Goal: Task Accomplishment & Management: Manage account settings

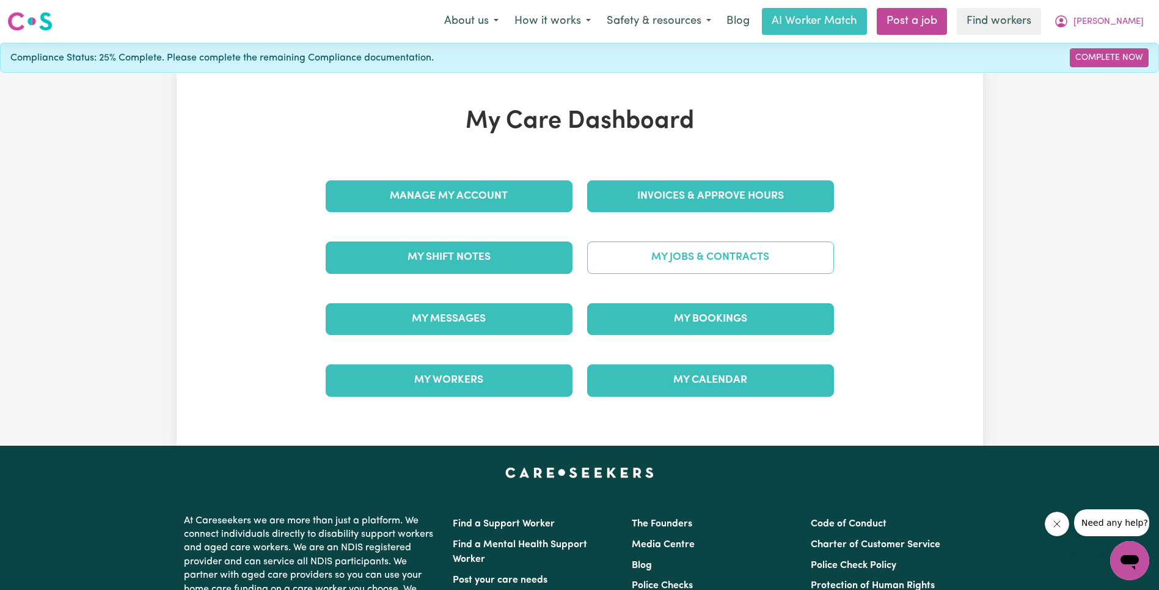
click at [687, 248] on link "My Jobs & Contracts" at bounding box center [710, 257] width 247 height 32
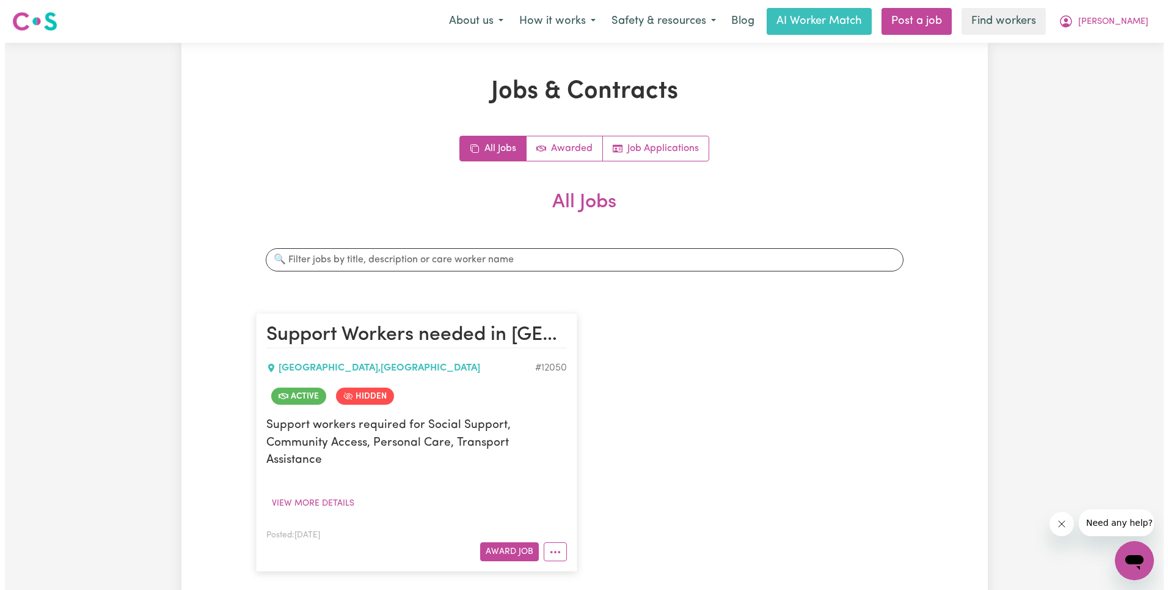
scroll to position [260, 0]
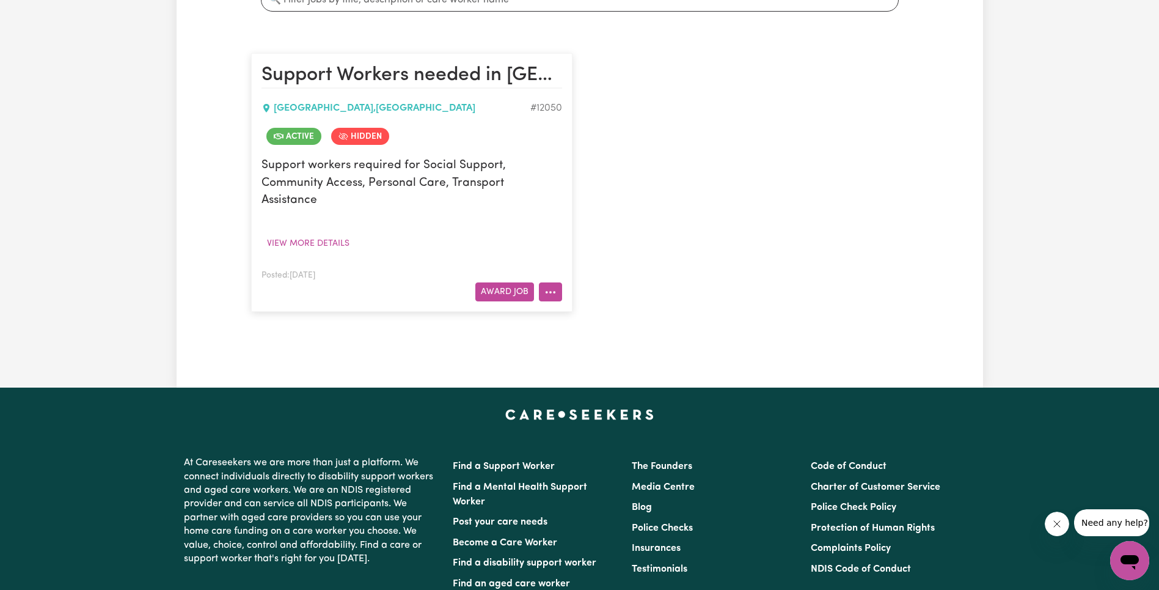
click at [547, 286] on icon "More options" at bounding box center [550, 292] width 12 height 12
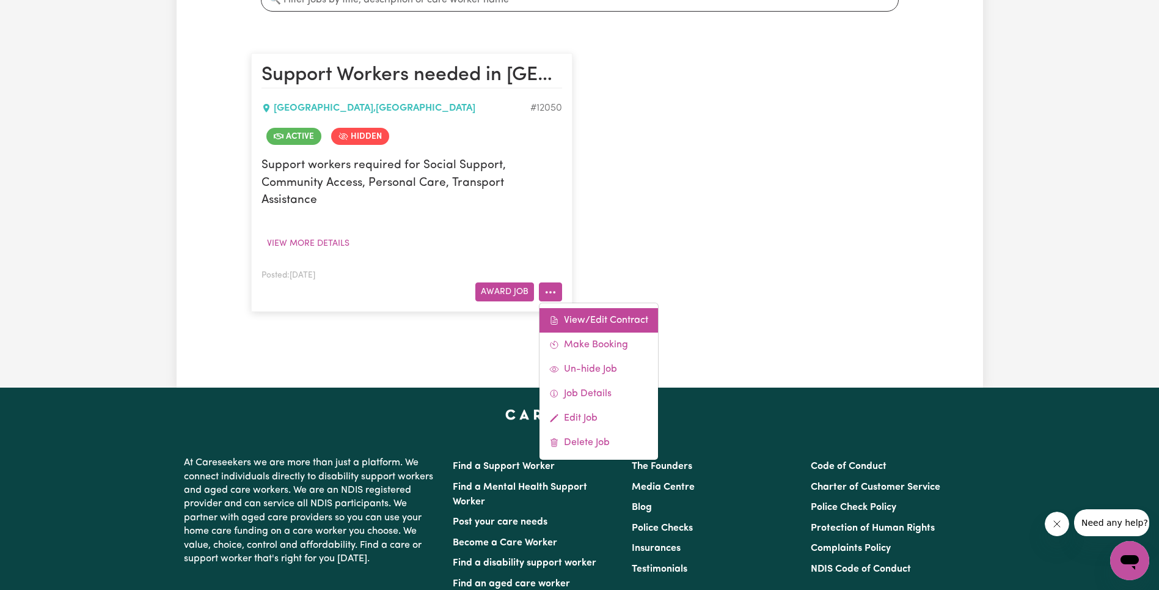
click at [588, 308] on link "View/Edit Contract" at bounding box center [599, 320] width 119 height 24
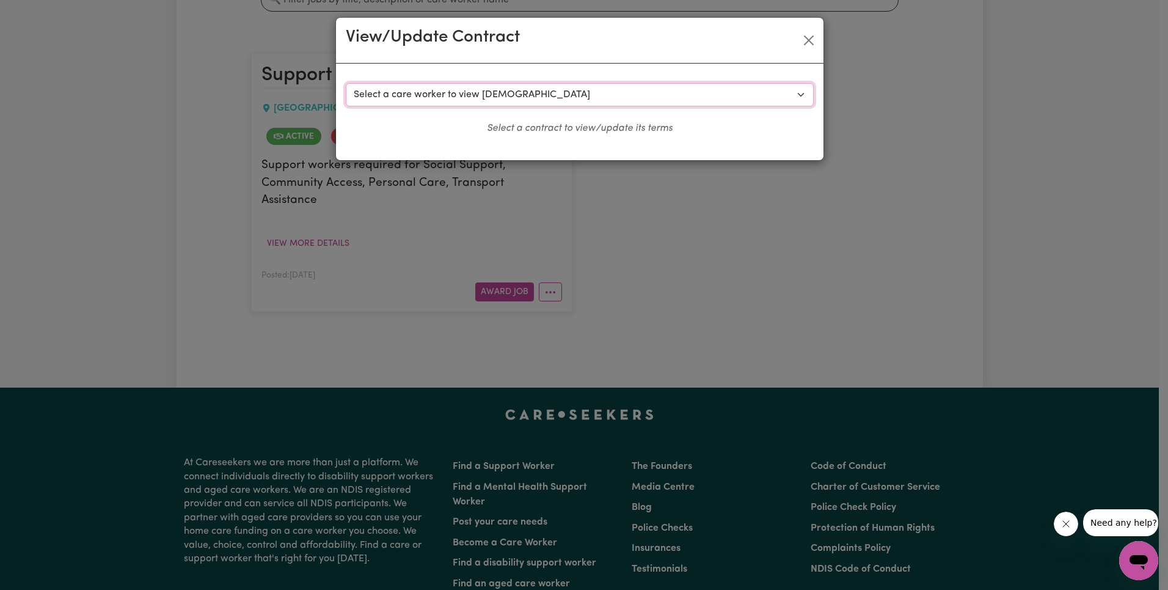
click at [540, 90] on select "Select a care worker to view [DEMOGRAPHIC_DATA] #9074 - [PERSON_NAME] (contract…" at bounding box center [580, 94] width 468 height 23
select select "8688"
select select "WEEKDAY_DAYTIME"
select select "ASSISTANCE_SELF_CARE"
select select "ONE"
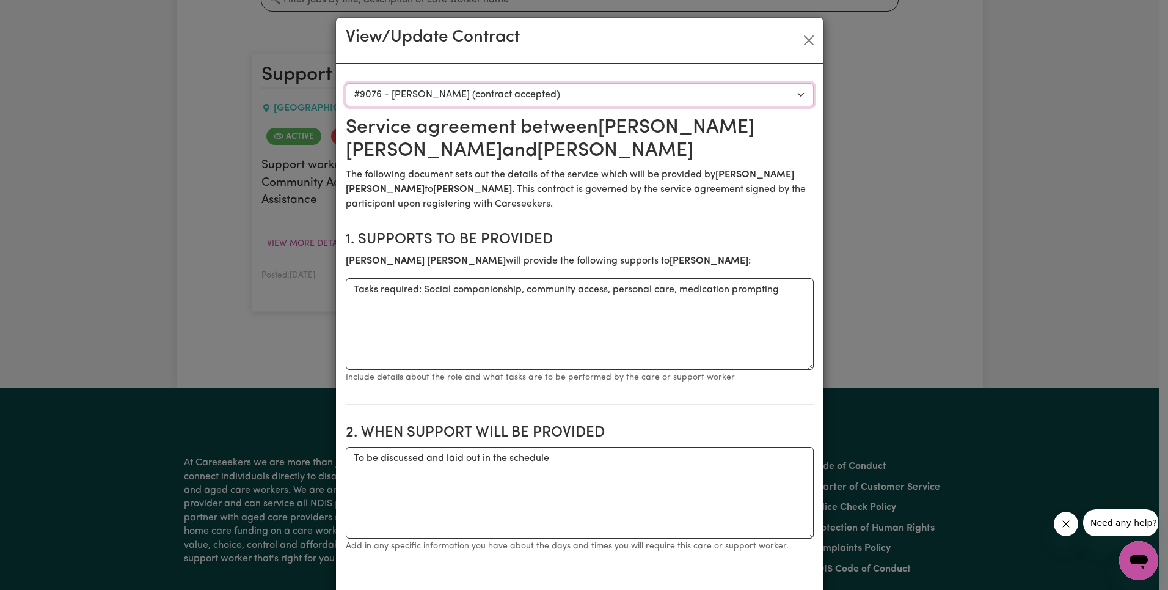
scroll to position [339, 0]
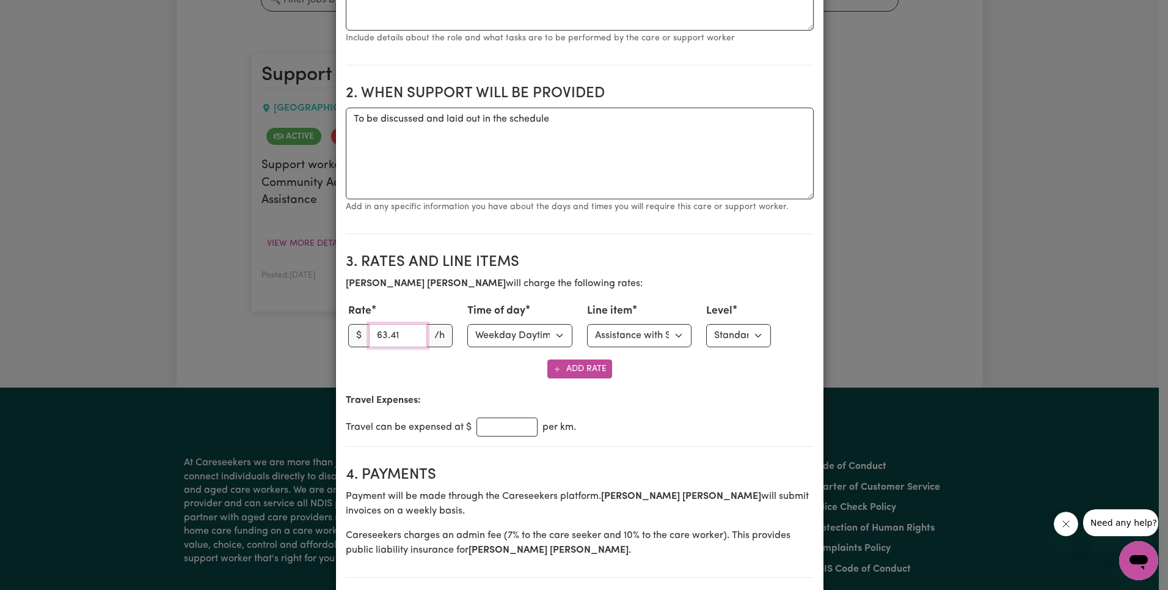
click at [383, 335] on input "63.41" at bounding box center [398, 335] width 59 height 23
paste input "27"
type input "63.27"
click at [665, 336] on select "Select line item Assistance with Self Care Activities Assistance with personal …" at bounding box center [639, 335] width 105 height 23
select select "OTHER"
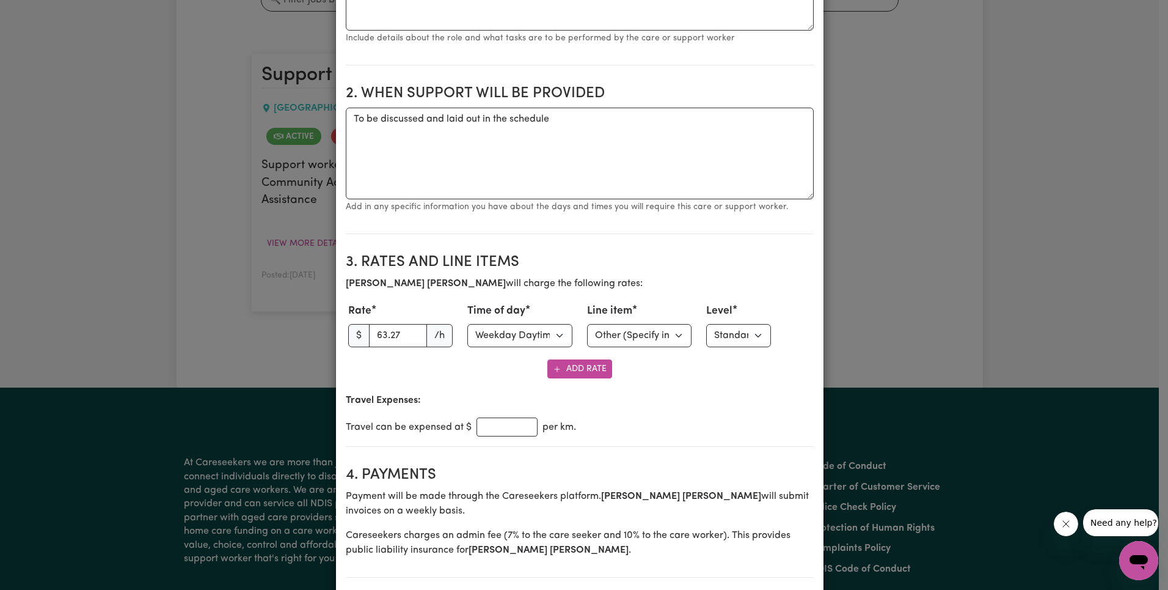
click at [706, 319] on label "Level" at bounding box center [719, 311] width 26 height 16
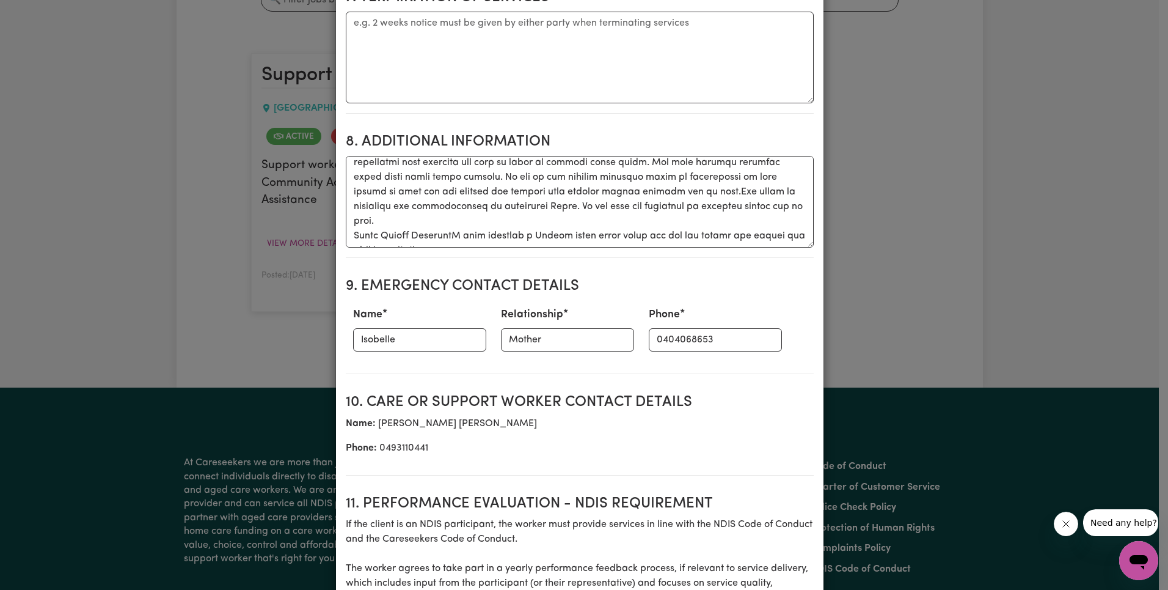
scroll to position [1635, 0]
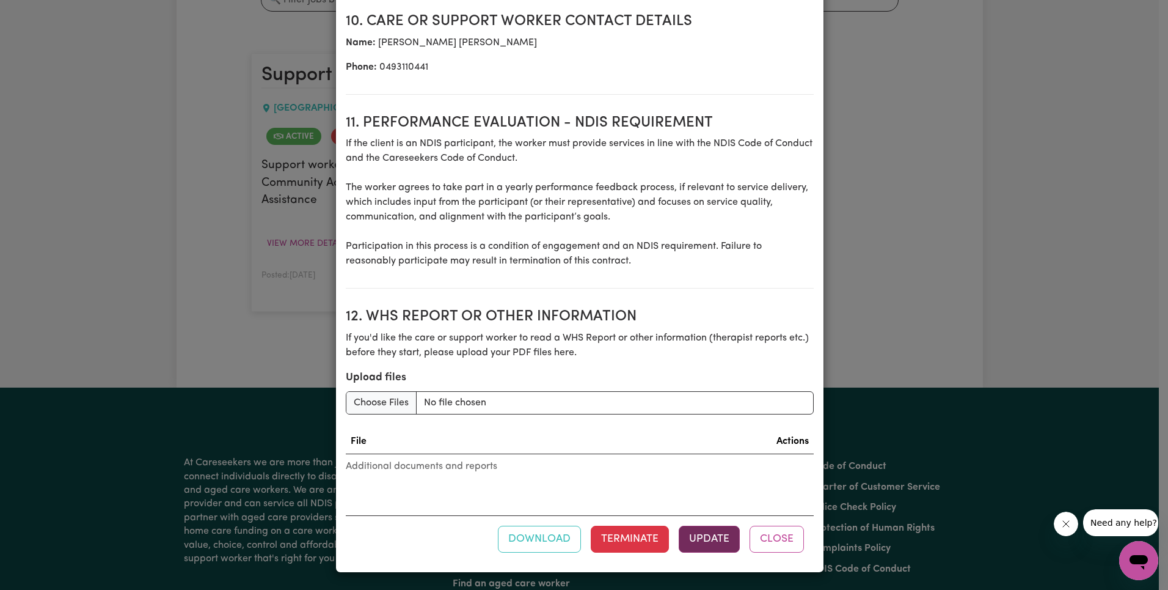
click at [692, 544] on button "Update" at bounding box center [709, 538] width 61 height 27
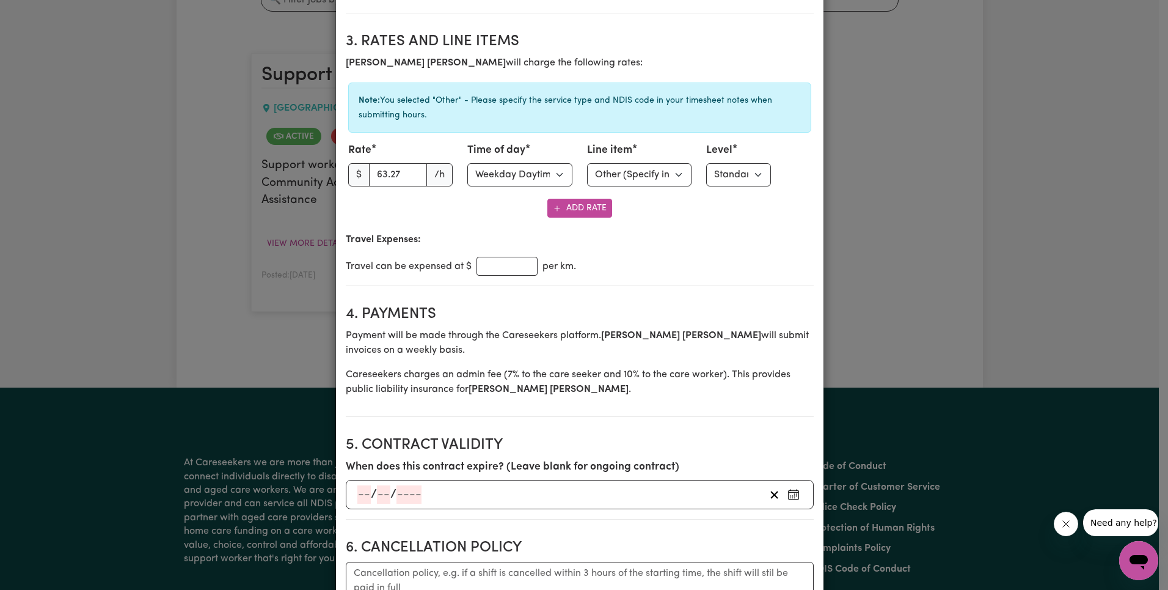
scroll to position [0, 0]
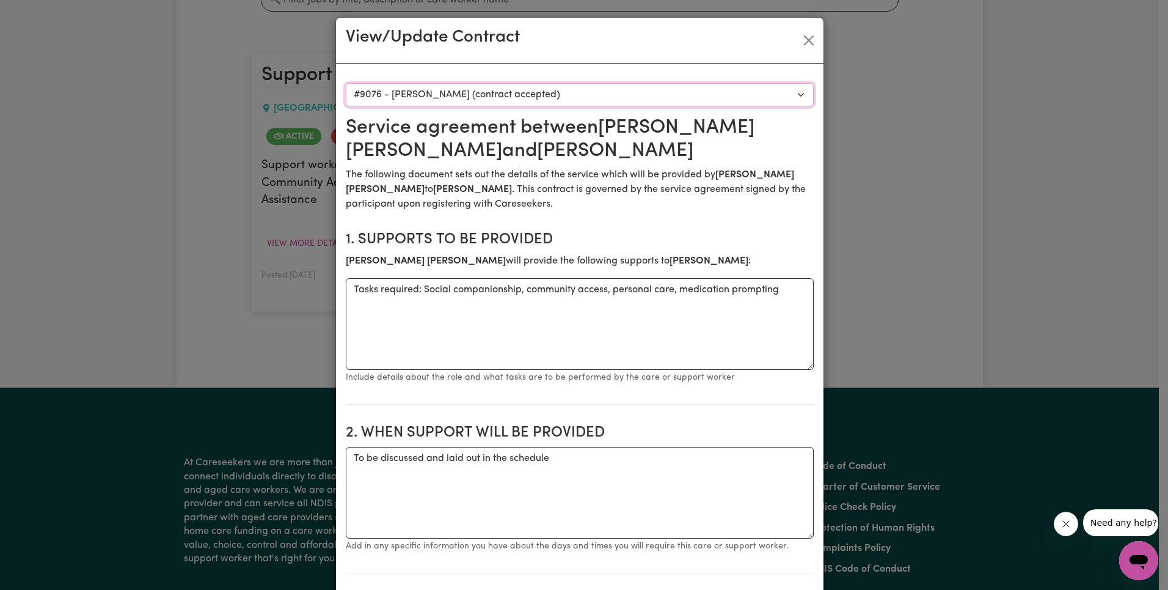
click at [461, 100] on select "Select a care worker to view [DEMOGRAPHIC_DATA] #9074 - [PERSON_NAME] (contract…" at bounding box center [580, 94] width 468 height 23
select select "8686"
type textarea "Social support, community access, personal care, and medication prompting."
type textarea "Days required: to be laid out and discussed ongoing"
type input "63.41"
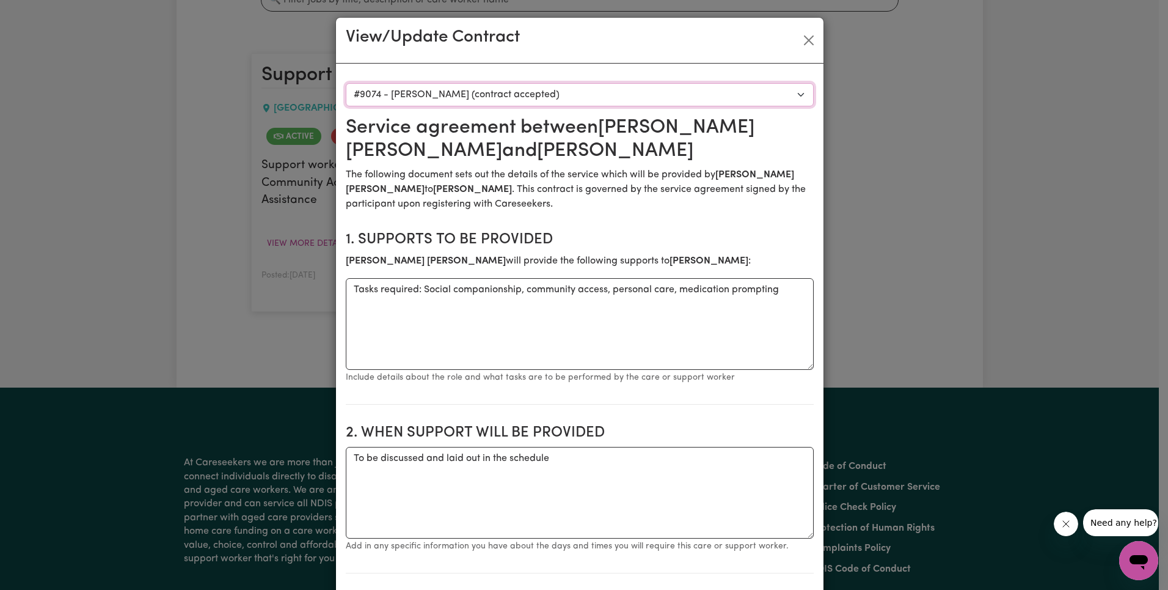
select select "ASSISTANCE_SELF_CARE"
type input "mother"
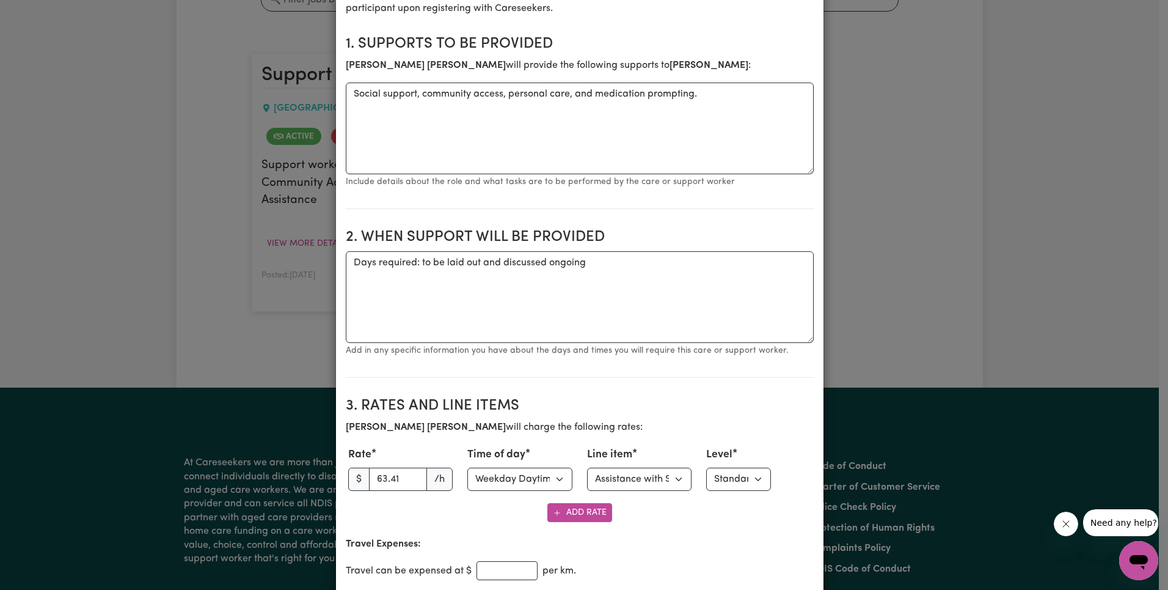
scroll to position [258, 0]
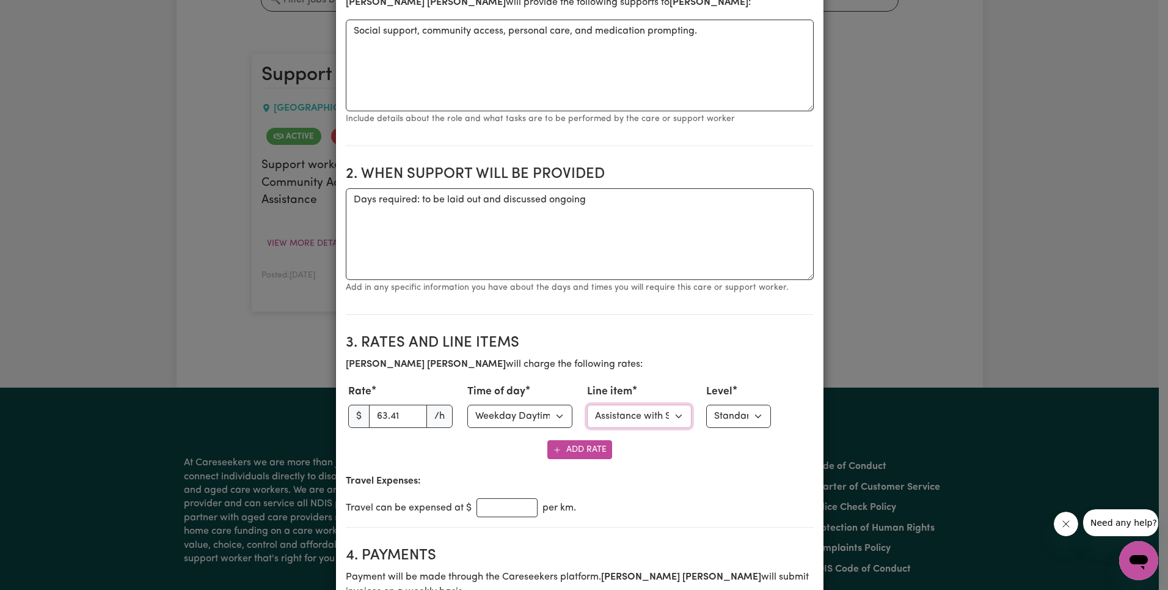
click at [641, 423] on select "Select line item Assistance with Self Care Activities Assistance with personal …" at bounding box center [639, 416] width 105 height 23
select select "OTHER"
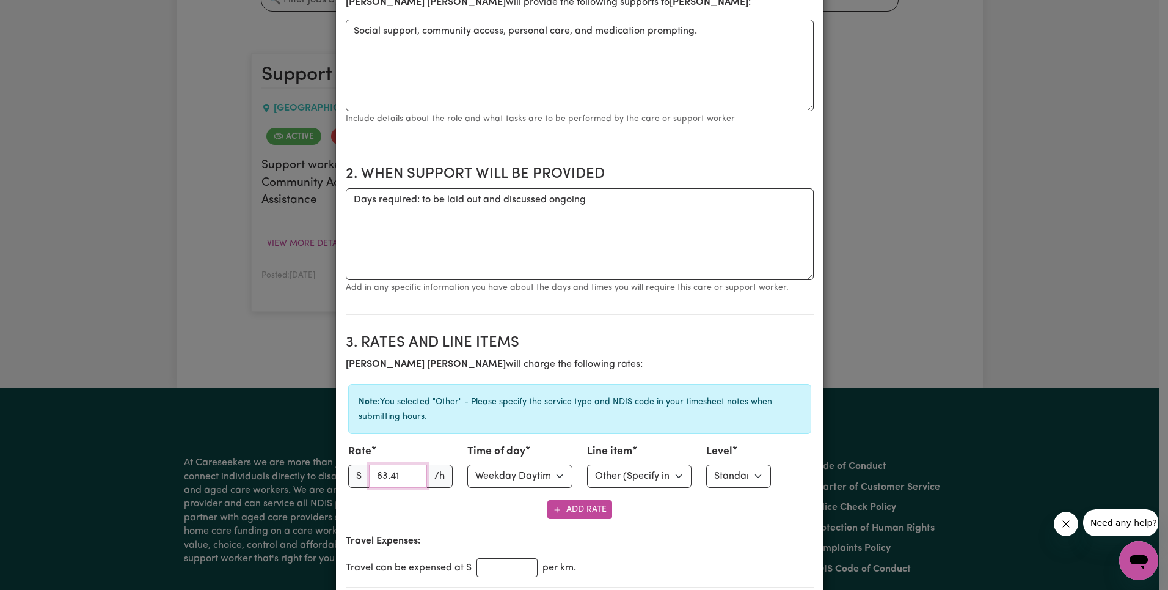
click at [386, 475] on input "63.41" at bounding box center [398, 475] width 59 height 23
paste input "27"
type input "63.27"
click at [547, 337] on h2 "3. Rates and Line Items" at bounding box center [580, 343] width 468 height 18
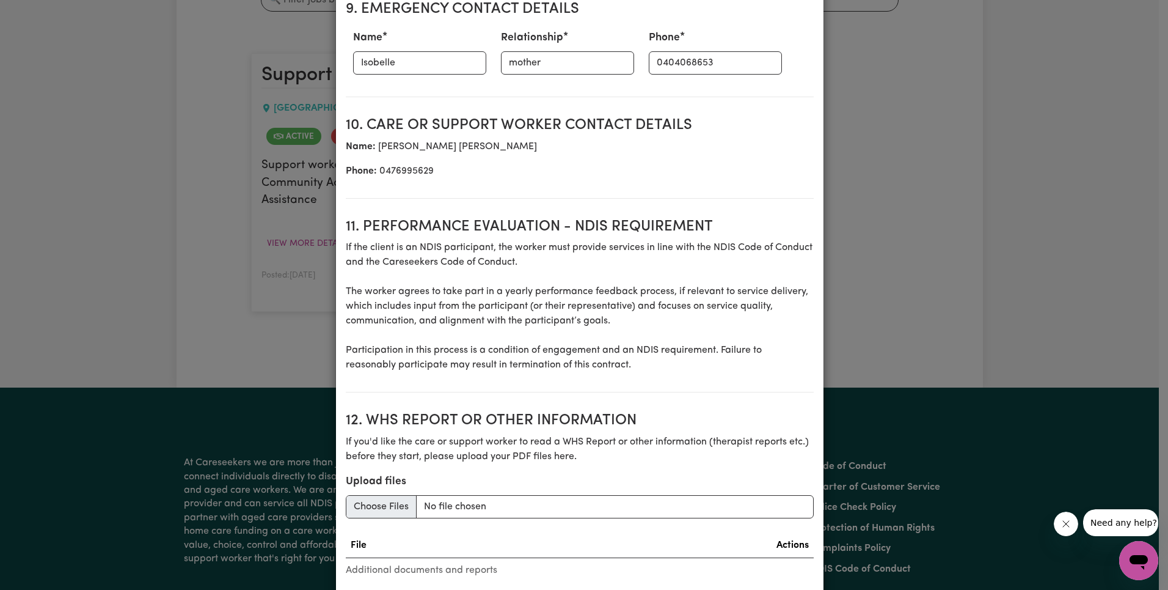
scroll to position [1635, 0]
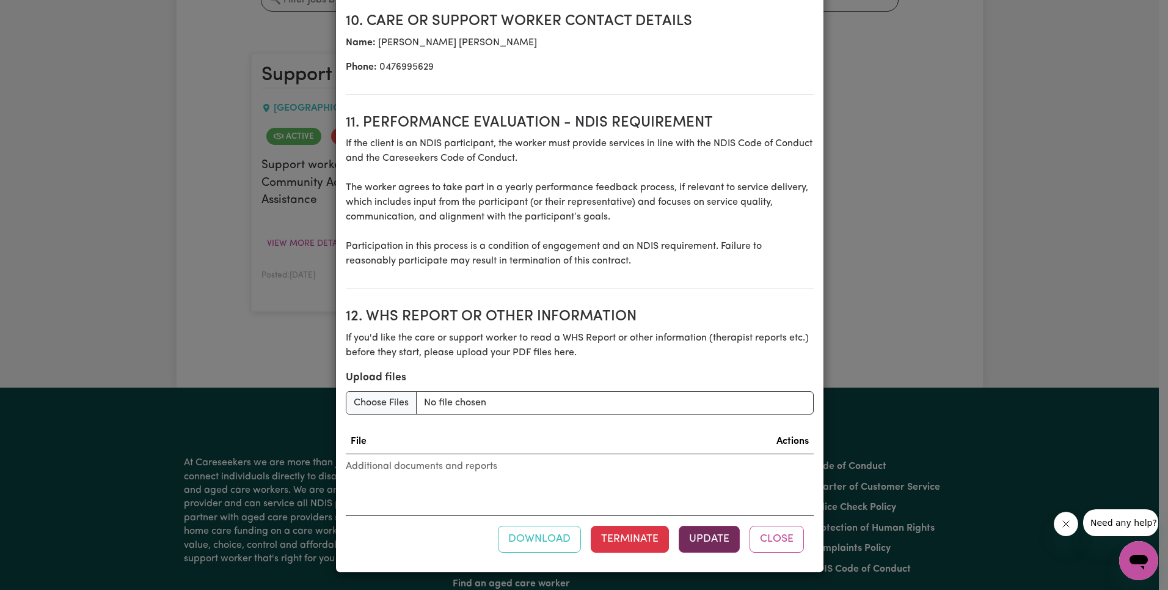
click at [699, 551] on button "Update" at bounding box center [709, 538] width 61 height 27
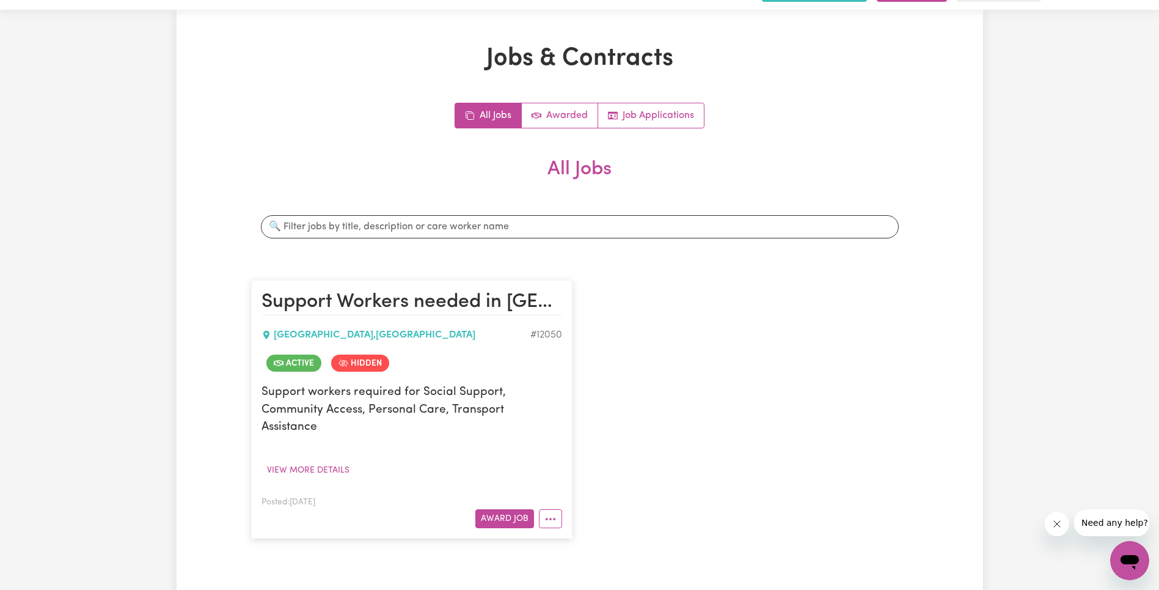
scroll to position [0, 0]
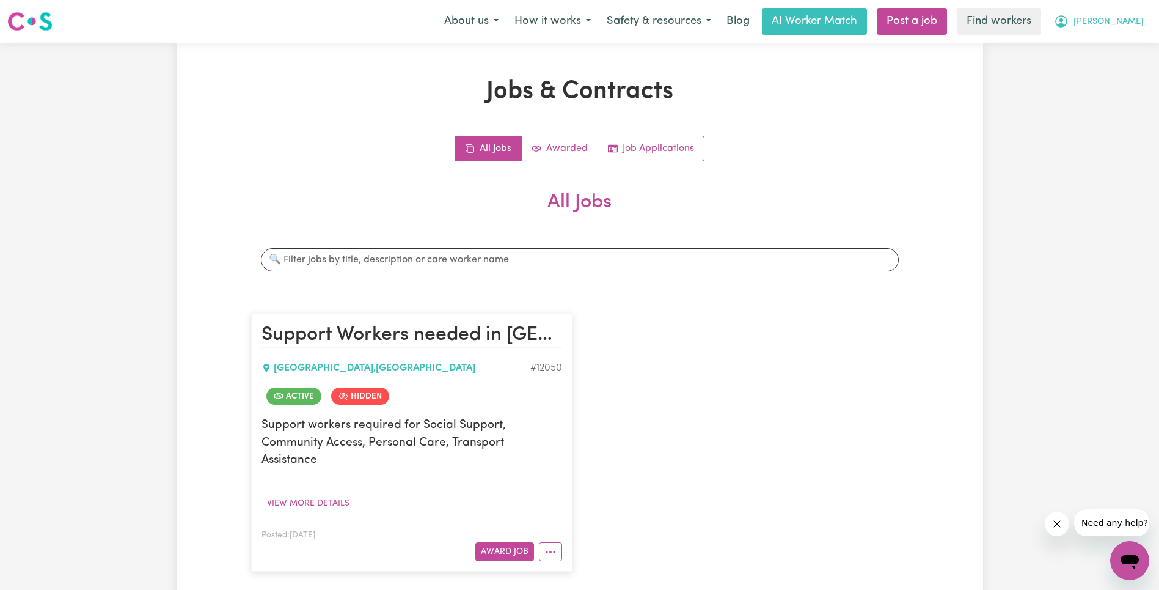
click at [1127, 23] on span "[PERSON_NAME]" at bounding box center [1109, 21] width 70 height 13
click at [1110, 70] on link "Logout" at bounding box center [1103, 70] width 97 height 23
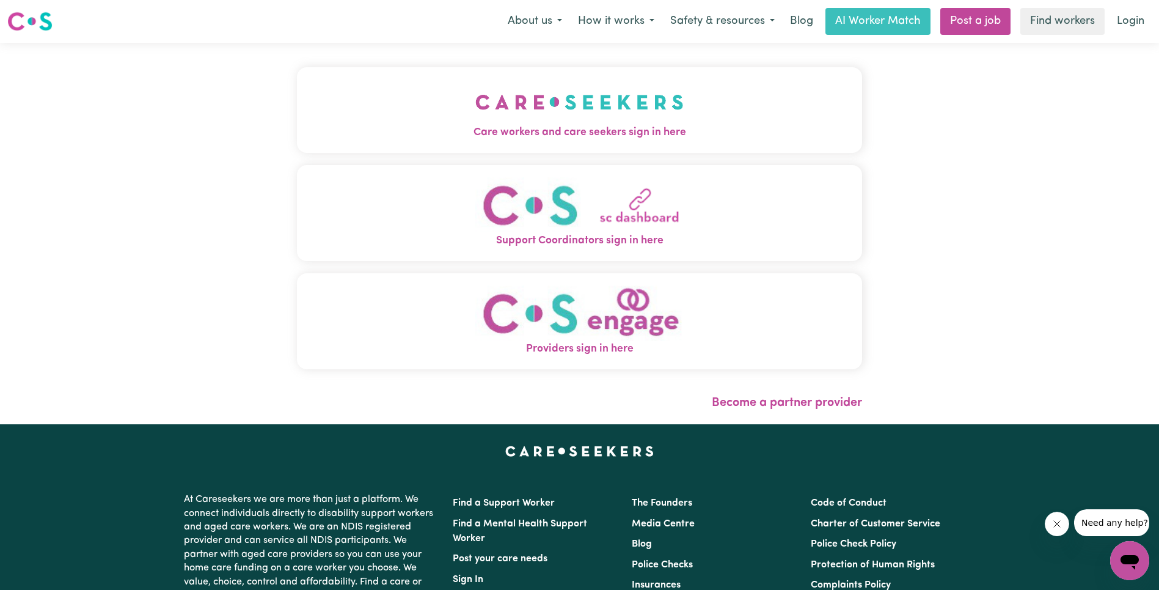
click at [475, 95] on img "Care workers and care seekers sign in here" at bounding box center [579, 101] width 208 height 45
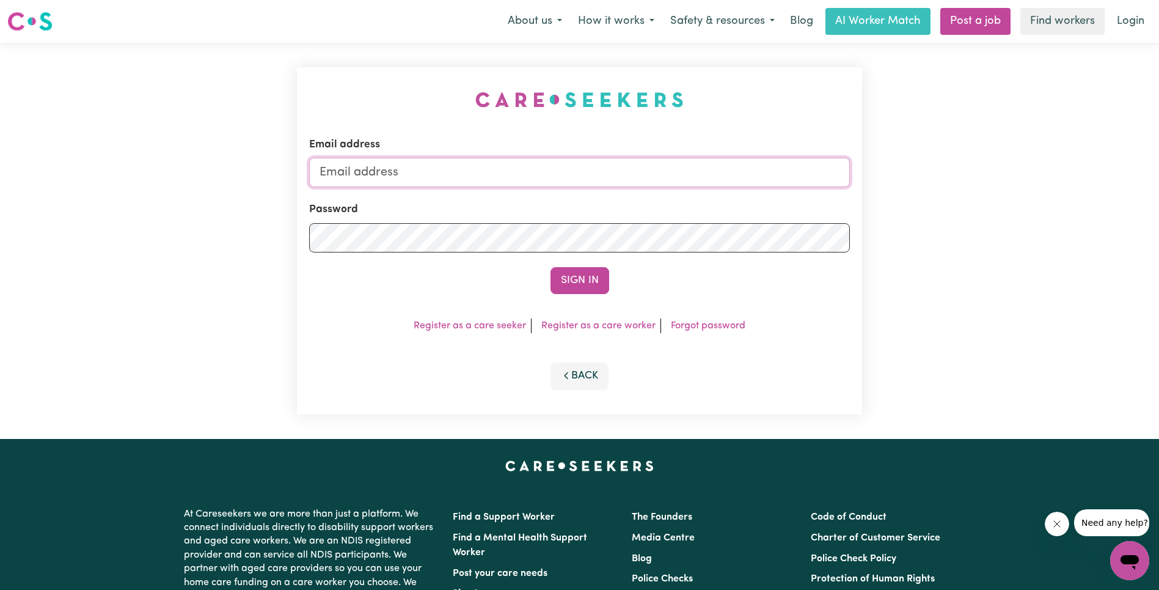
click at [569, 176] on input "Email address" at bounding box center [579, 172] width 541 height 29
type input "[EMAIL_ADDRESS][DOMAIN_NAME]"
click at [573, 281] on button "Sign In" at bounding box center [580, 280] width 59 height 27
